Goal: Unclear

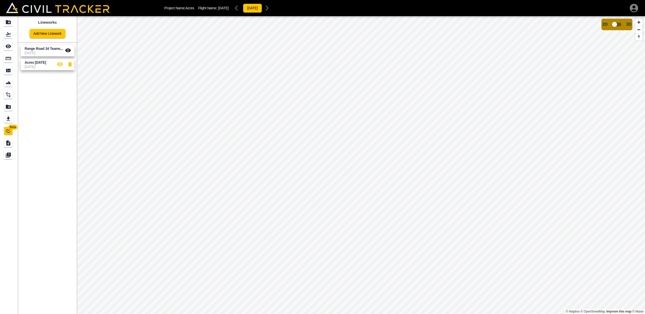
click at [354, 9] on div "Project Name: Acres Flight Name: [DATE] [DATE] Beta Lineworks Add New Linework …" at bounding box center [322, 157] width 645 height 314
click at [348, 314] on html "Project Name: Acres Flight Name: [DATE] [DATE] Beta Lineworks Add New Linework …" at bounding box center [322, 157] width 645 height 314
